Goal: Book appointment/travel/reservation

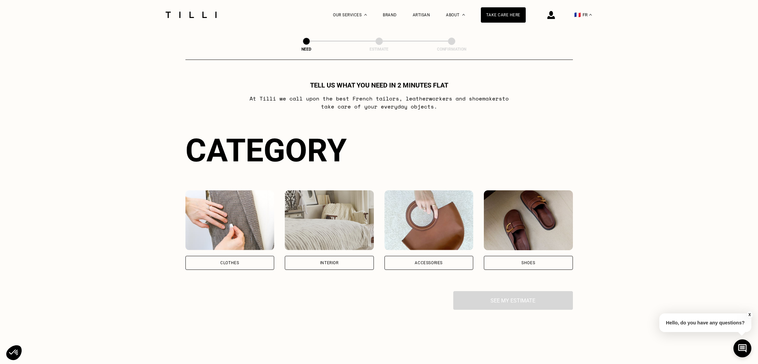
click at [215, 256] on div "Clothes" at bounding box center [230, 263] width 89 height 14
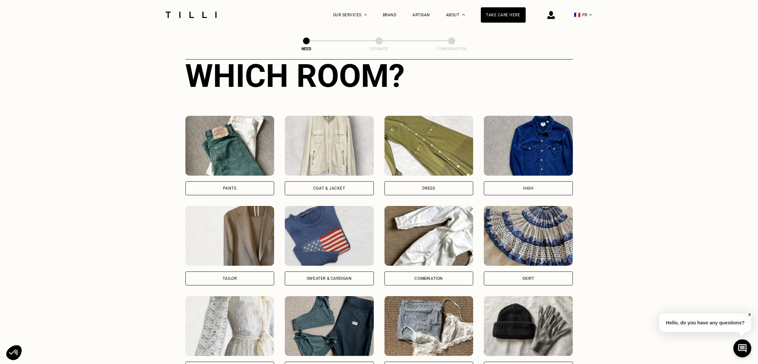
scroll to position [256, 0]
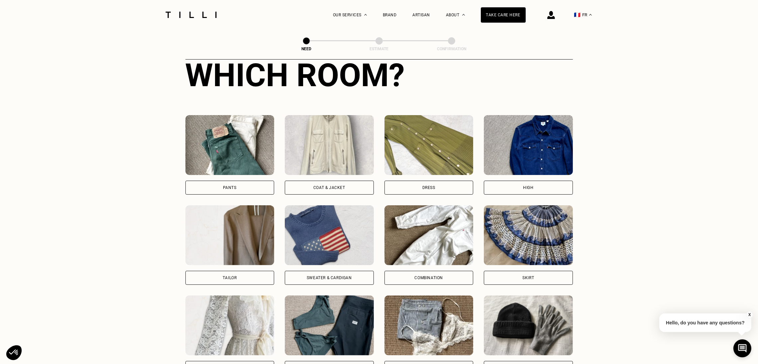
click at [230, 190] on font "Pants" at bounding box center [230, 187] width 14 height 5
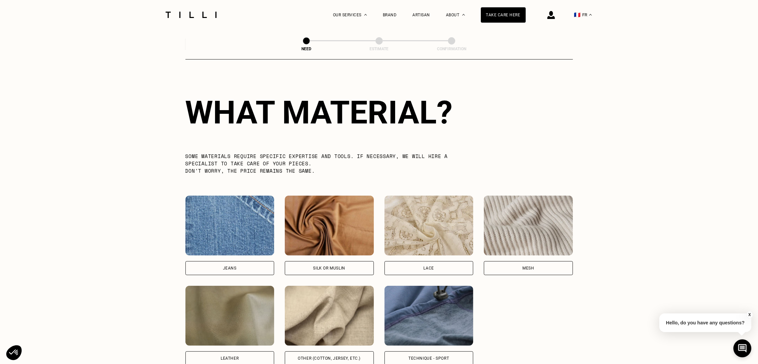
scroll to position [580, 0]
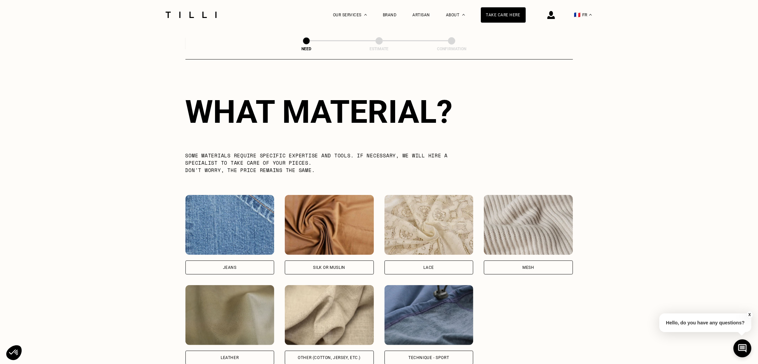
click at [233, 270] on font "Jeans" at bounding box center [230, 267] width 14 height 5
select select "FR"
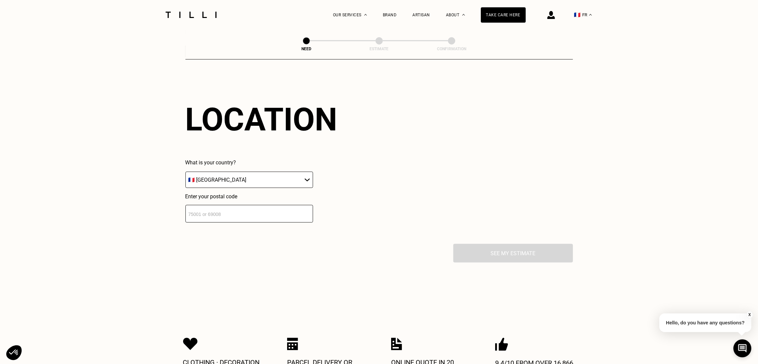
scroll to position [895, 0]
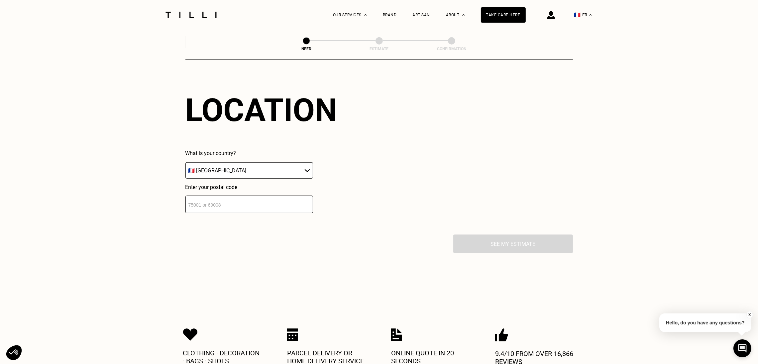
click at [223, 205] on input "number" at bounding box center [250, 204] width 128 height 18
type input "75007"
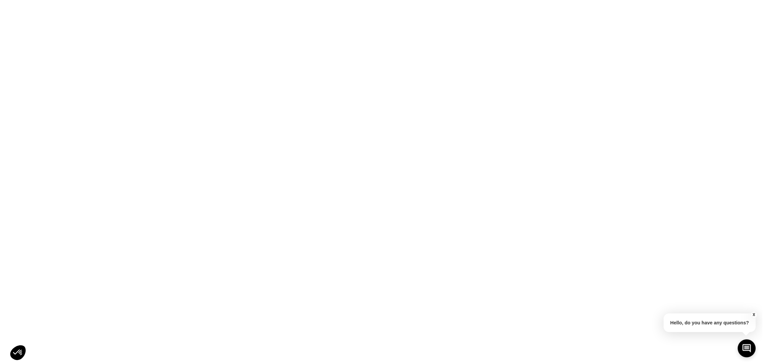
scroll to position [0, 0]
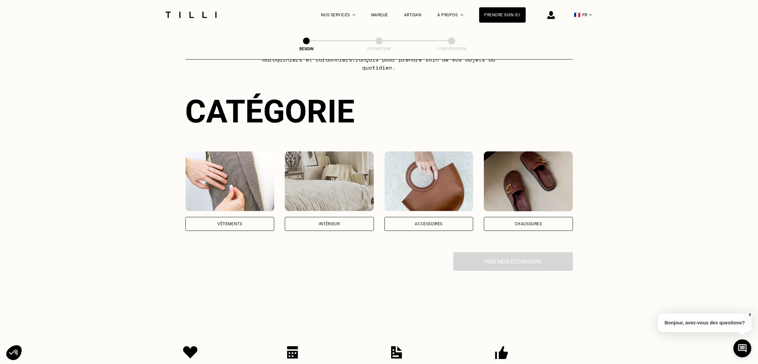
scroll to position [47, 0]
click at [226, 222] on div "Vêtements" at bounding box center [229, 224] width 25 height 4
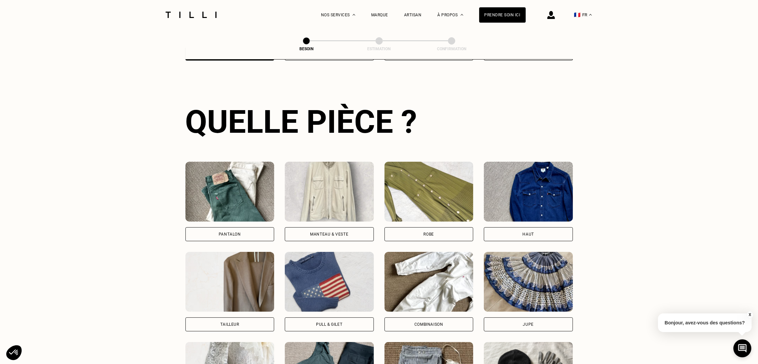
scroll to position [218, 0]
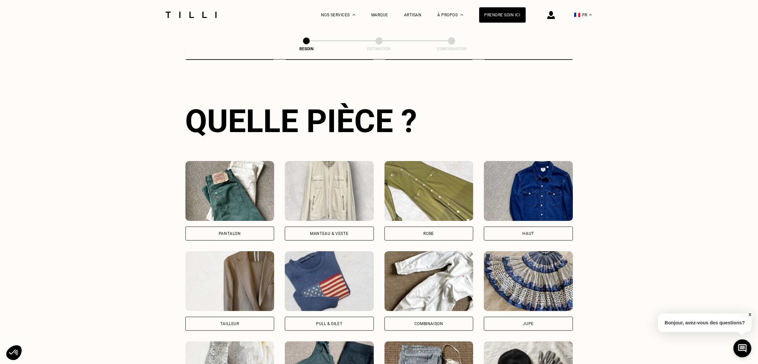
click at [211, 226] on div "Pantalon" at bounding box center [230, 233] width 89 height 14
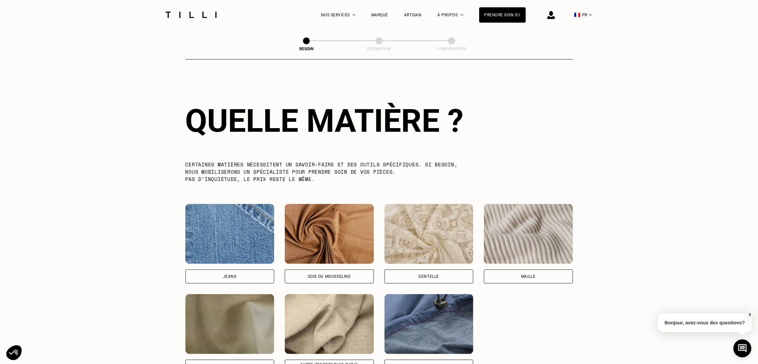
scroll to position [580, 0]
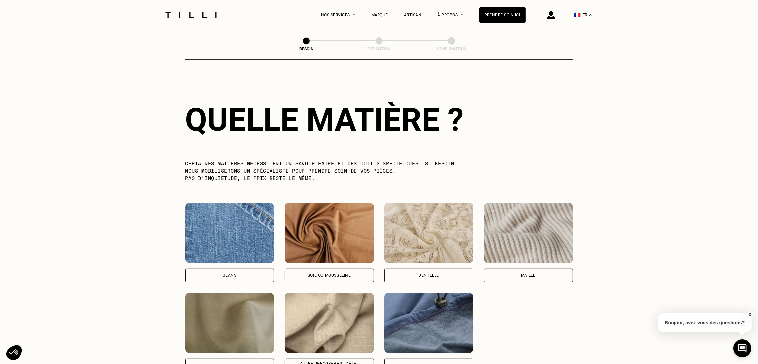
click at [223, 273] on div "Jeans" at bounding box center [230, 275] width 14 height 4
select select "FR"
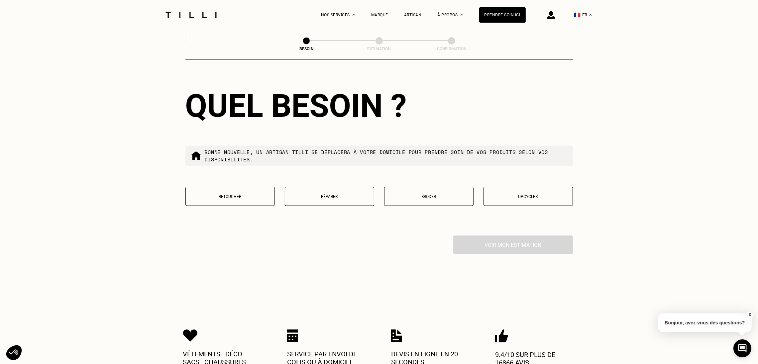
scroll to position [1102, 0]
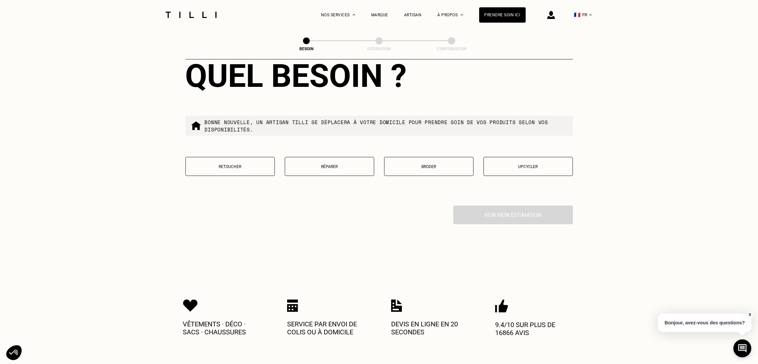
click at [320, 169] on p "Réparer" at bounding box center [330, 166] width 82 height 5
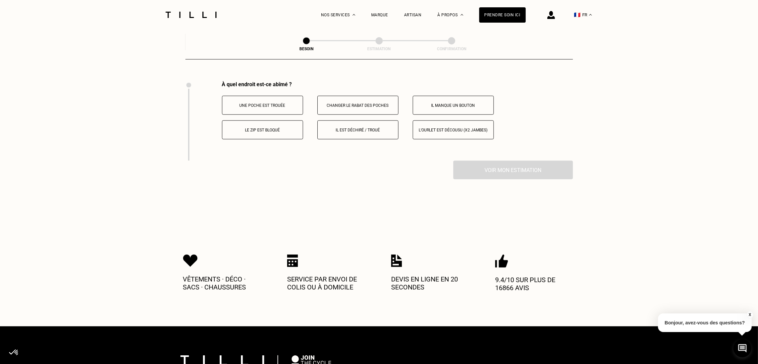
scroll to position [1233, 0]
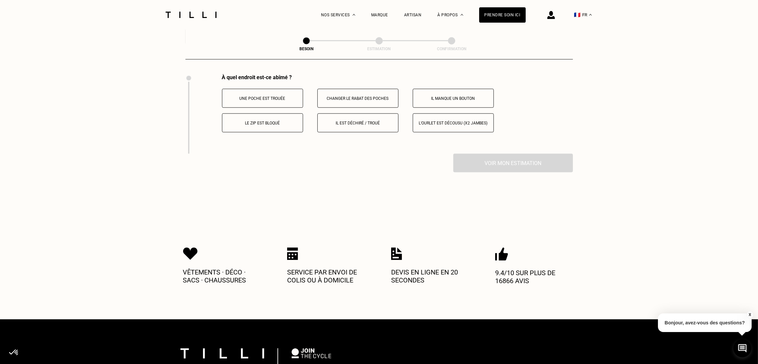
click at [421, 124] on p "L‘ourlet est décousu (x2 jambes)" at bounding box center [454, 123] width 74 height 5
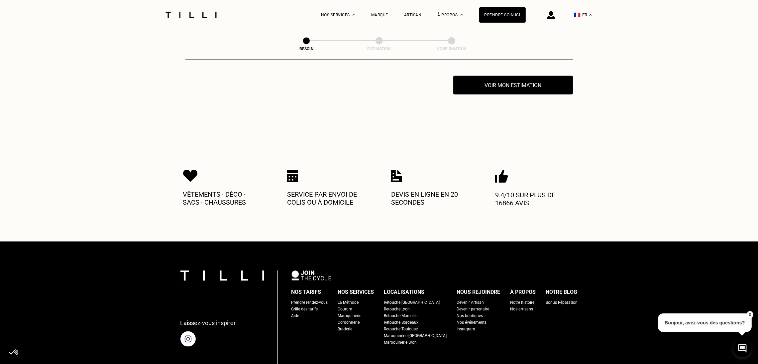
scroll to position [1312, 0]
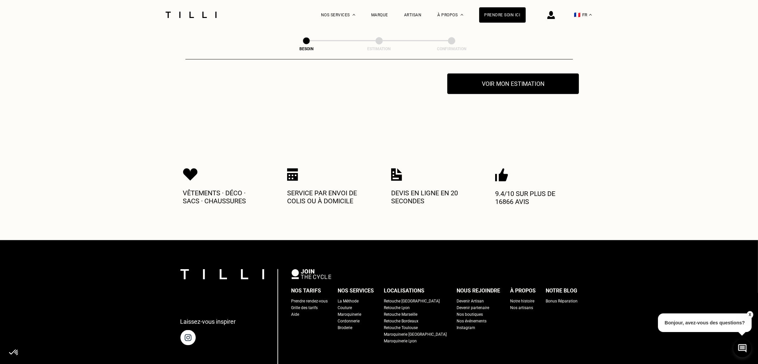
click at [490, 85] on button "Voir mon estimation" at bounding box center [513, 83] width 132 height 21
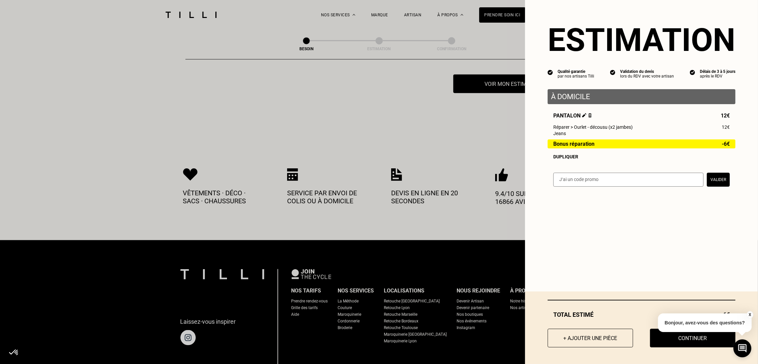
scroll to position [1210, 0]
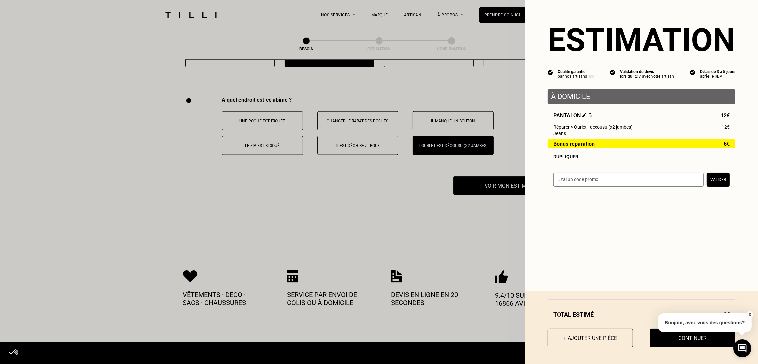
click at [555, 159] on div "Dupliquer" at bounding box center [642, 156] width 177 height 5
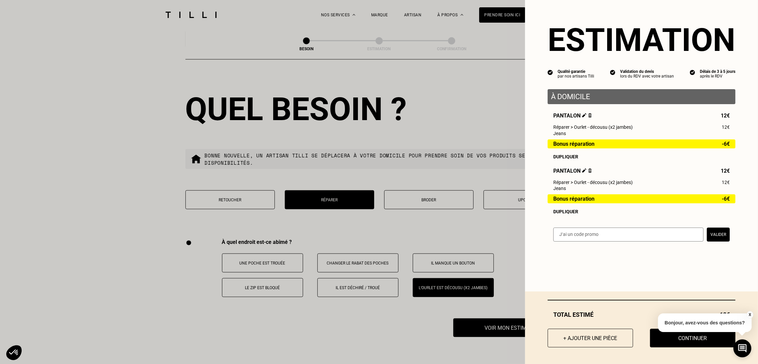
scroll to position [1068, 0]
click at [588, 173] on img at bounding box center [590, 170] width 4 height 4
click at [588, 117] on img at bounding box center [590, 115] width 4 height 4
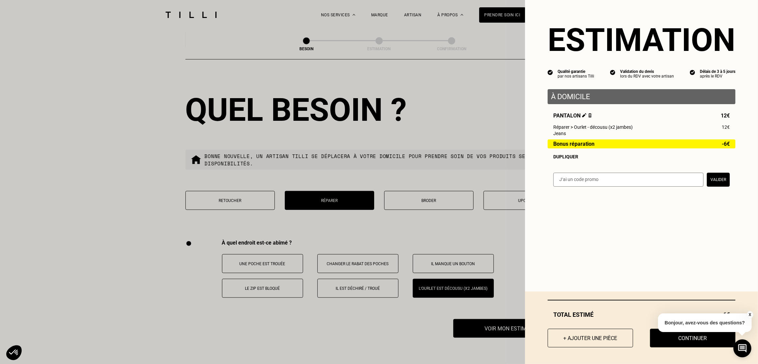
click at [588, 117] on img at bounding box center [590, 115] width 4 height 4
click at [585, 168] on div "Estimation Qualité garantie par nos artisans Tilli Validation du devis lors du …" at bounding box center [641, 97] width 233 height 195
click at [588, 116] on img at bounding box center [590, 115] width 4 height 4
click at [588, 117] on img at bounding box center [590, 115] width 4 height 4
click at [588, 116] on img at bounding box center [590, 115] width 4 height 4
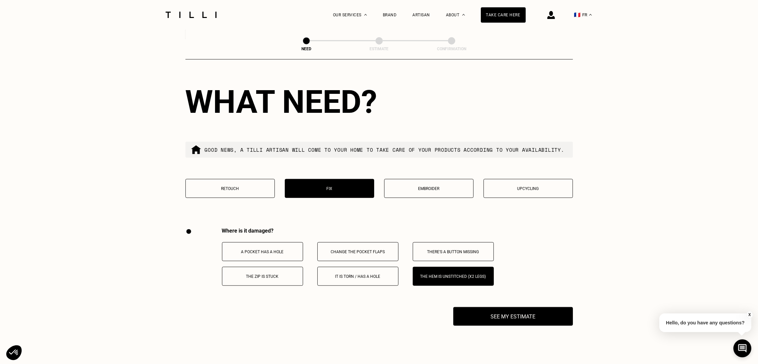
click at [237, 198] on button "Retouch" at bounding box center [230, 188] width 89 height 19
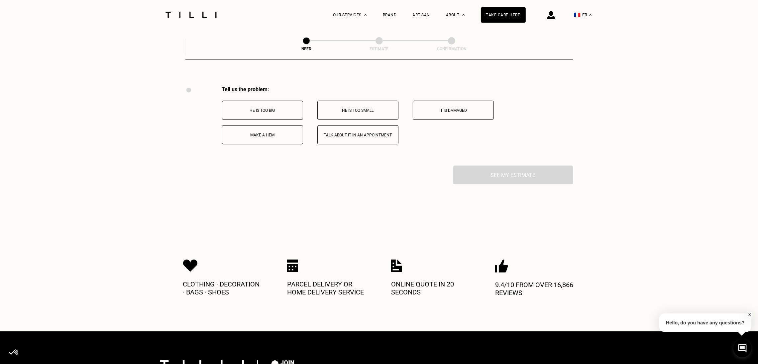
scroll to position [1233, 0]
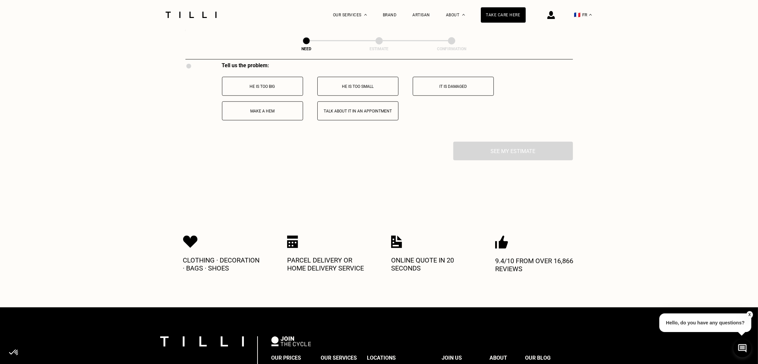
click at [258, 113] on font "Make a hem" at bounding box center [262, 111] width 24 height 5
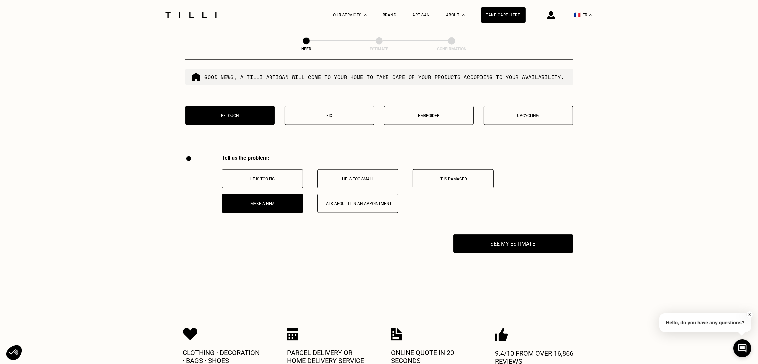
scroll to position [1140, 0]
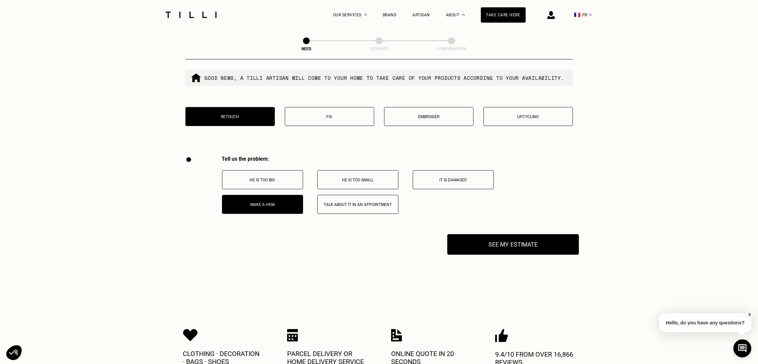
click at [505, 248] on font "See my estimate" at bounding box center [513, 244] width 50 height 7
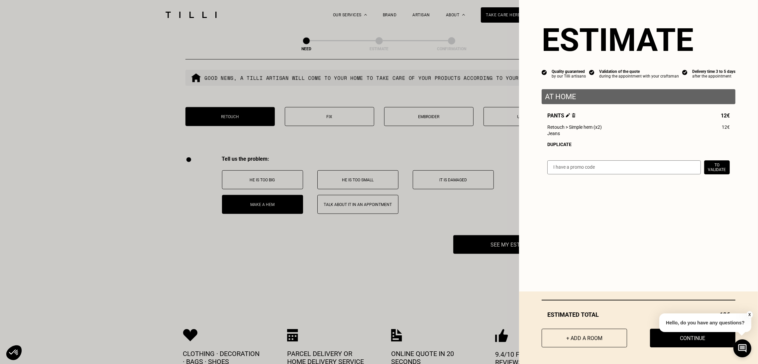
click at [553, 147] on font "Duplicate" at bounding box center [560, 144] width 24 height 5
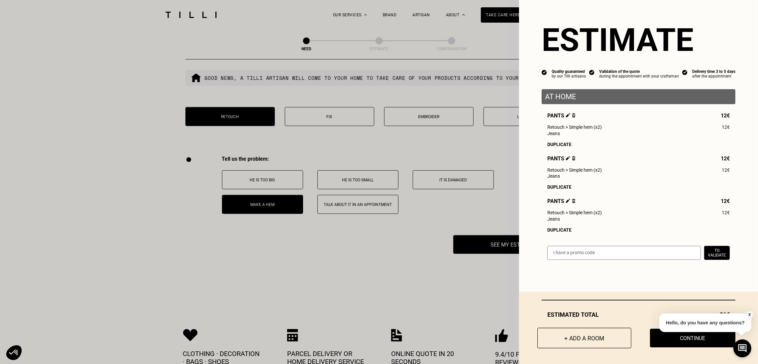
click at [559, 341] on button "+ Add a room" at bounding box center [585, 337] width 94 height 21
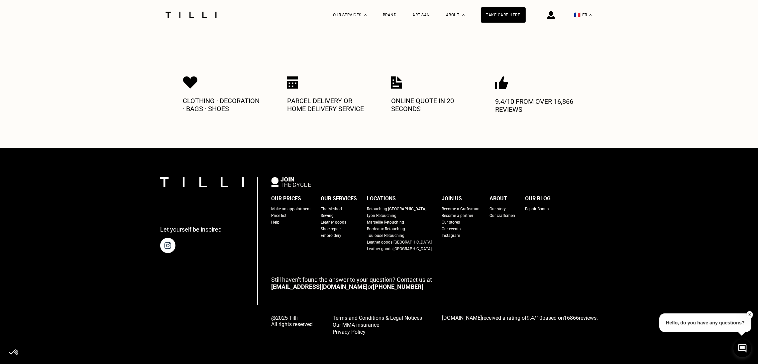
scroll to position [0, 0]
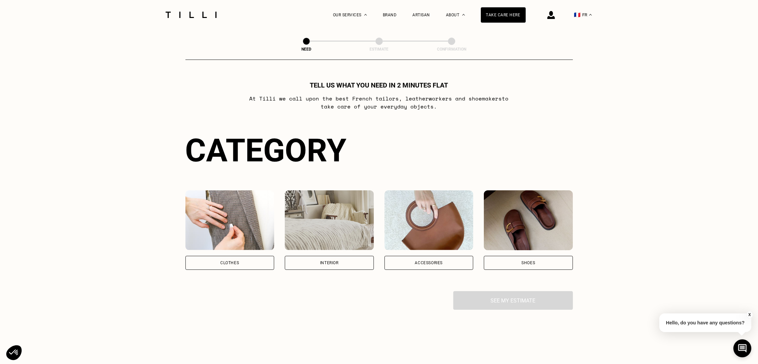
click at [224, 260] on div "Clothes" at bounding box center [230, 263] width 89 height 14
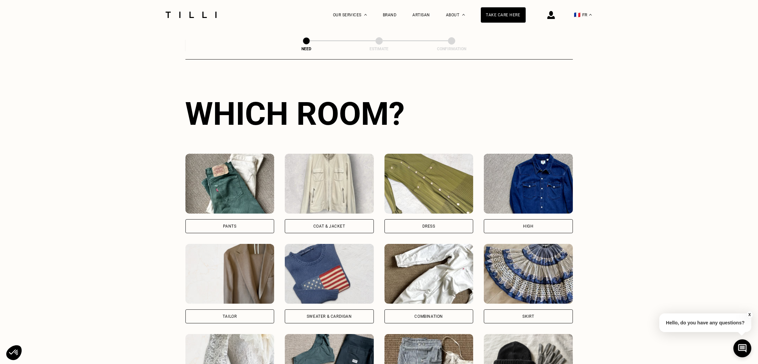
scroll to position [218, 0]
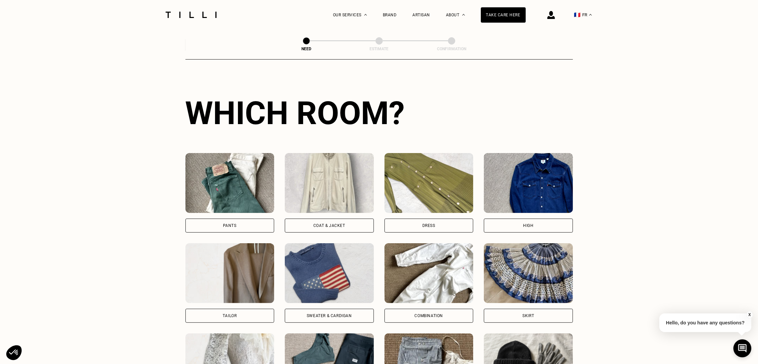
click at [508, 228] on div "High" at bounding box center [528, 225] width 89 height 14
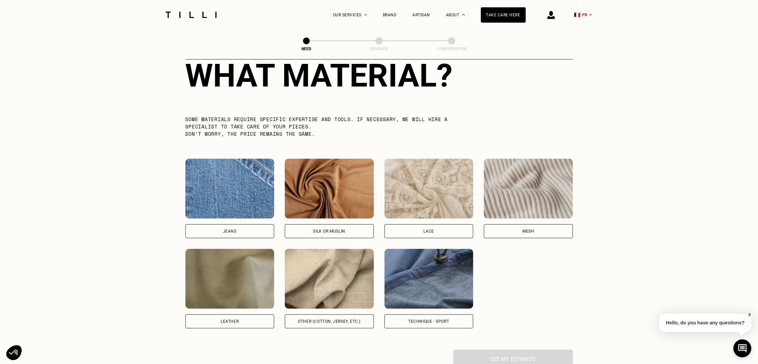
scroll to position [620, 0]
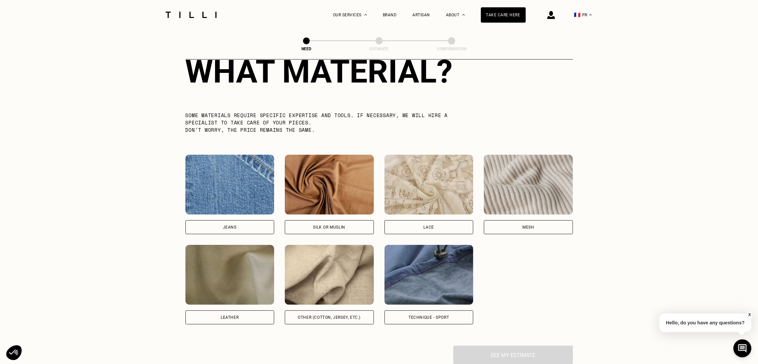
click at [312, 318] on font "Other (cotton, jersey, etc.)" at bounding box center [329, 317] width 63 height 5
select select "FR"
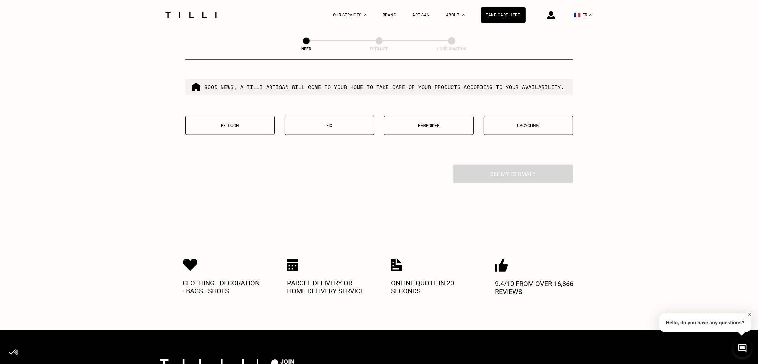
scroll to position [1132, 0]
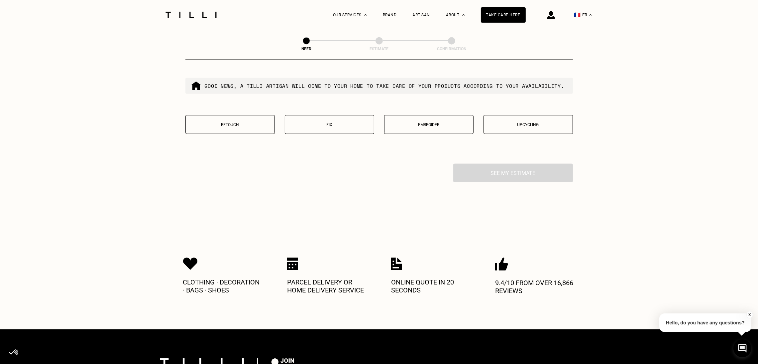
click at [322, 127] on p "Fix" at bounding box center [330, 124] width 82 height 5
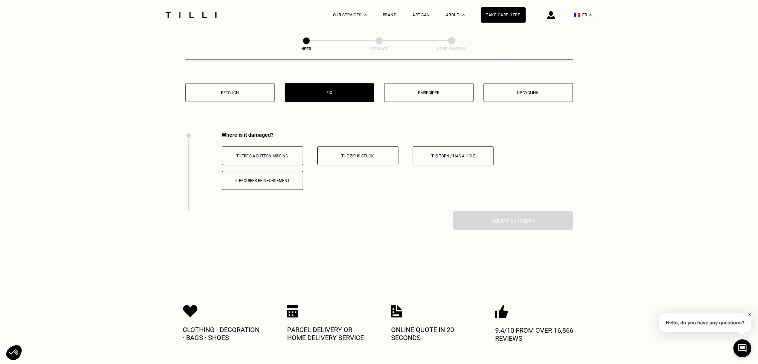
scroll to position [1160, 0]
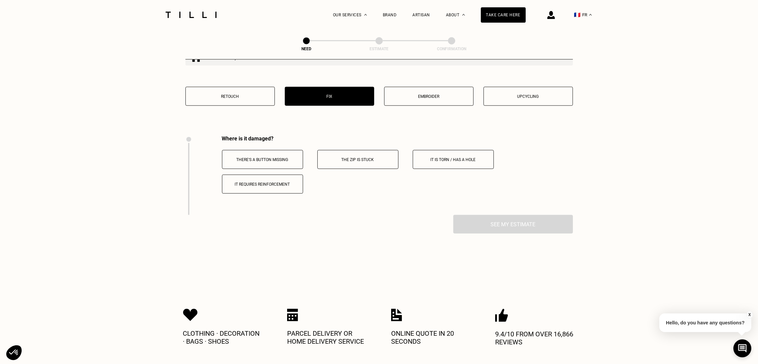
click at [221, 106] on button "Retouch" at bounding box center [230, 96] width 89 height 19
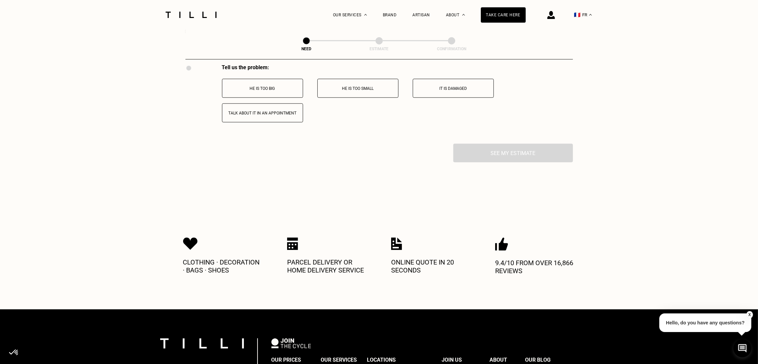
scroll to position [1233, 0]
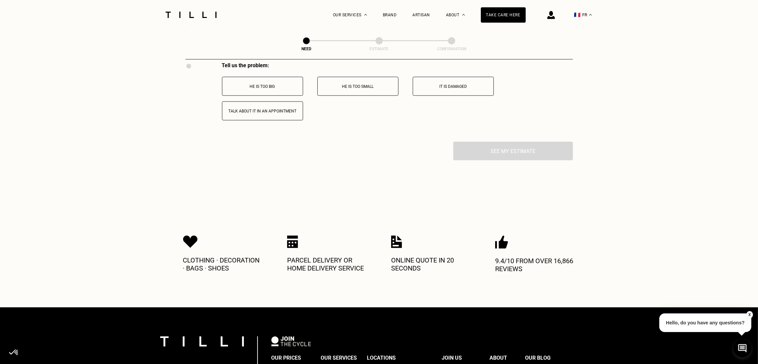
click at [266, 96] on button "He is too big" at bounding box center [262, 86] width 81 height 19
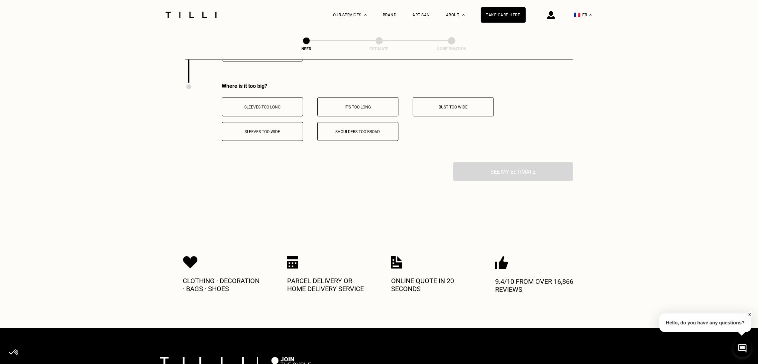
scroll to position [1274, 0]
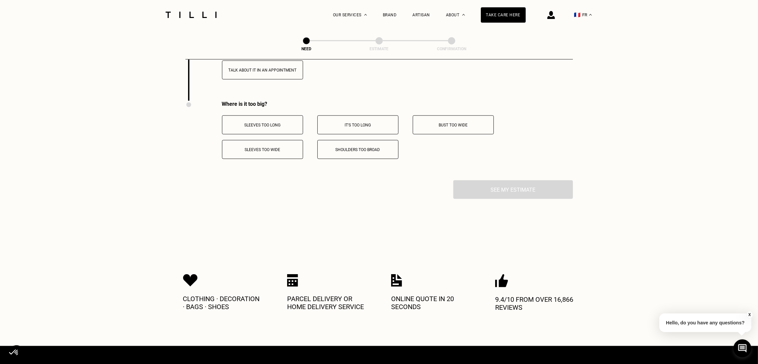
click at [264, 127] on font "Sleeves too long" at bounding box center [262, 125] width 36 height 5
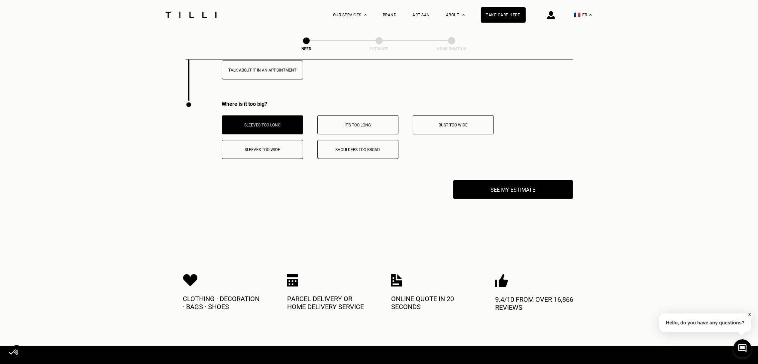
click at [372, 127] on p "It's too long" at bounding box center [358, 125] width 74 height 5
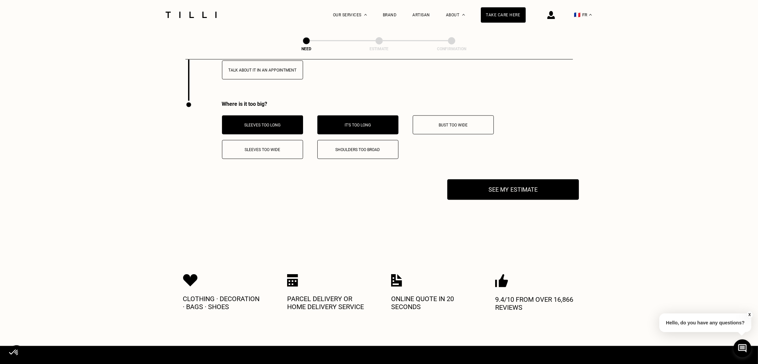
click at [493, 193] on font "See my estimate" at bounding box center [513, 189] width 50 height 7
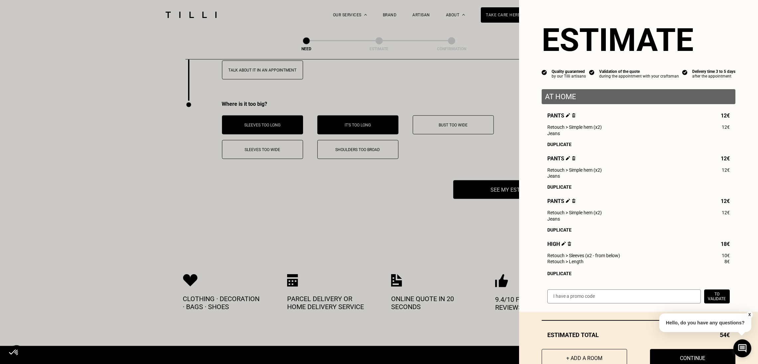
scroll to position [26, 0]
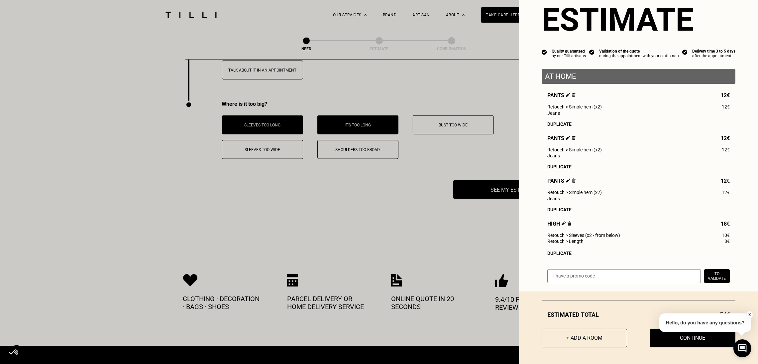
click at [554, 253] on font "Duplicate" at bounding box center [560, 252] width 24 height 5
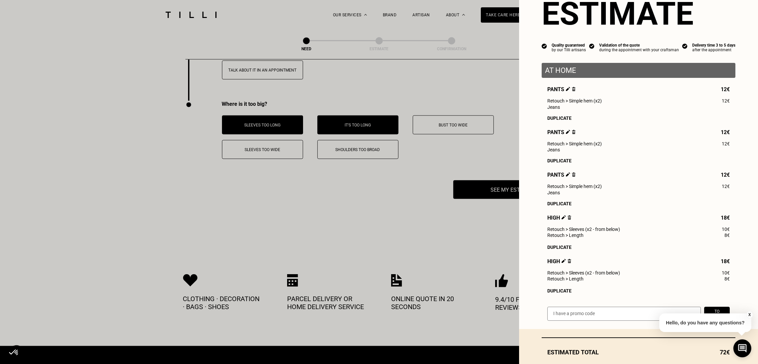
click at [555, 293] on font "Duplicate" at bounding box center [560, 290] width 24 height 5
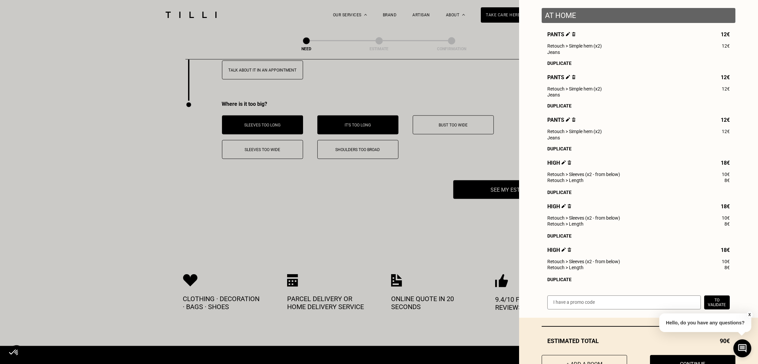
scroll to position [115, 0]
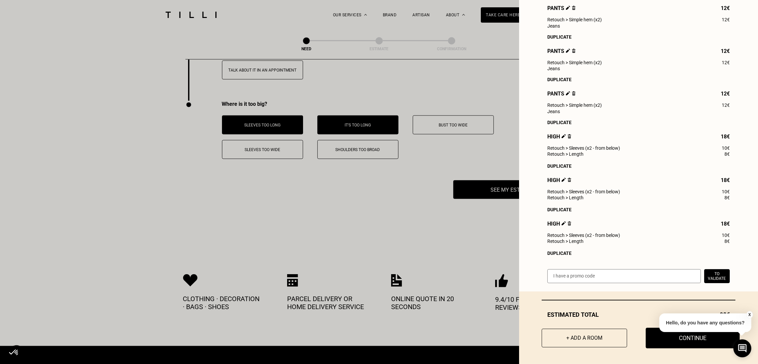
click at [660, 337] on button "Continue" at bounding box center [693, 337] width 94 height 21
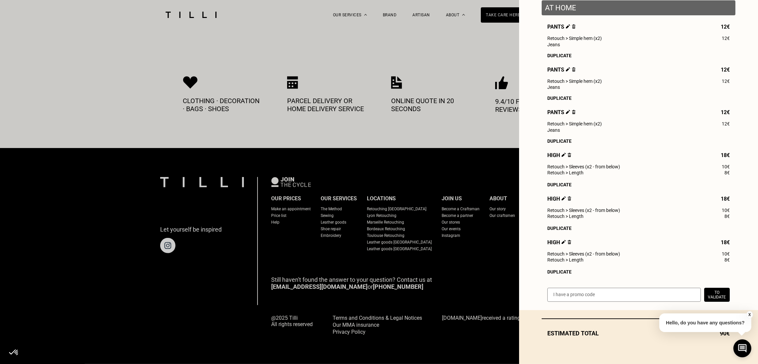
scroll to position [96, 0]
select select "FR"
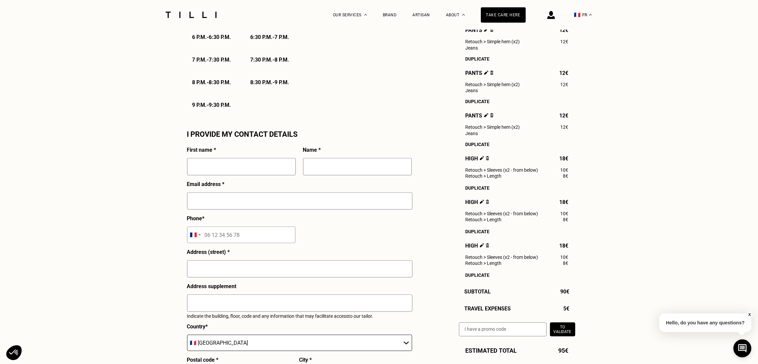
scroll to position [552, 0]
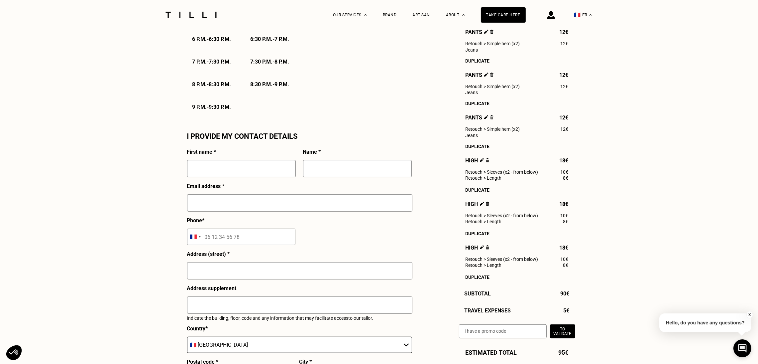
click at [666, 266] on div "Need Estimate Confirmation Estimate Summary Quality guaranteed by our Tilli art…" at bounding box center [379, 30] width 758 height 1105
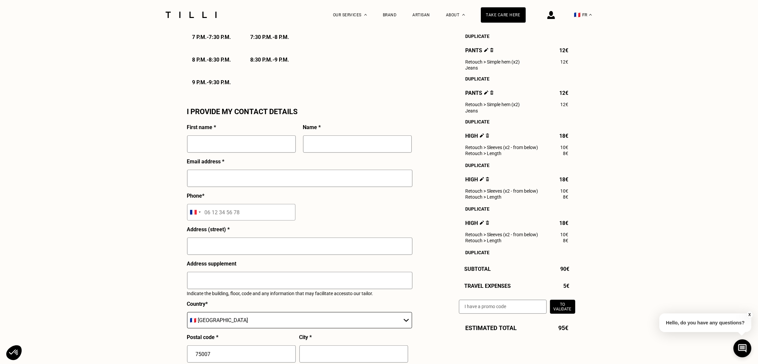
scroll to position [577, 0]
click at [31, 194] on div "Need Estimate Confirmation Estimate Summary Quality guaranteed by our Tilli art…" at bounding box center [379, 5] width 758 height 1105
